Goal: Information Seeking & Learning: Learn about a topic

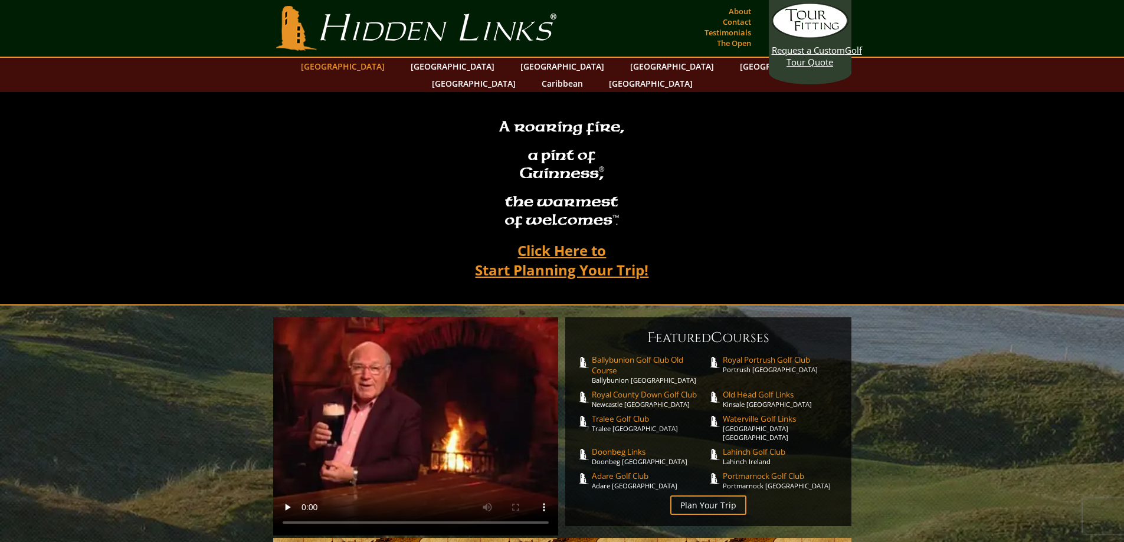
click at [372, 67] on link "[GEOGRAPHIC_DATA]" at bounding box center [343, 66] width 96 height 17
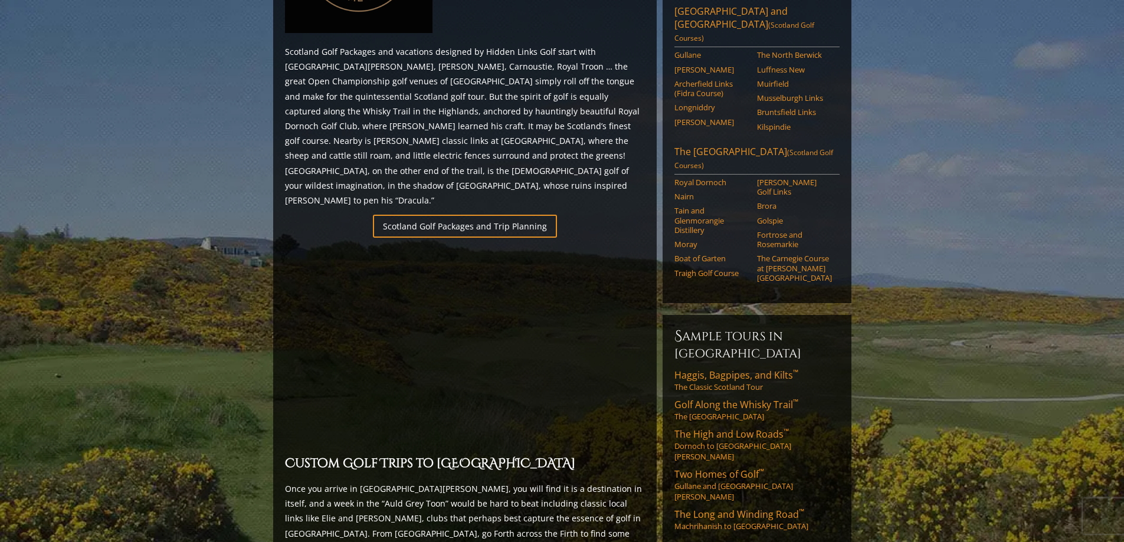
scroll to position [682, 0]
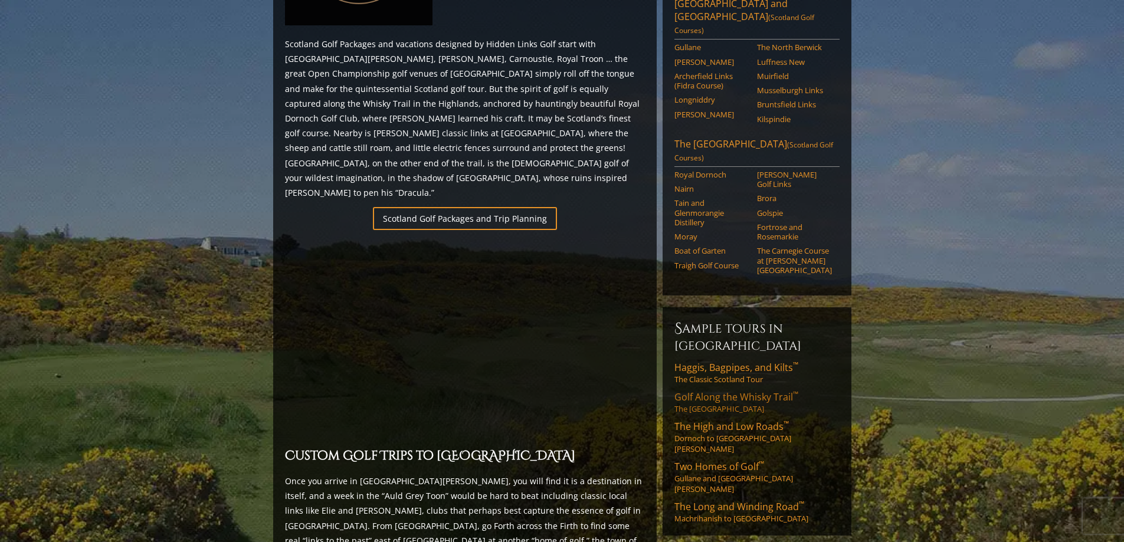
click at [705, 391] on span "Golf Along the Whisky Trail ™" at bounding box center [736, 397] width 124 height 13
